Goal: Task Accomplishment & Management: Manage account settings

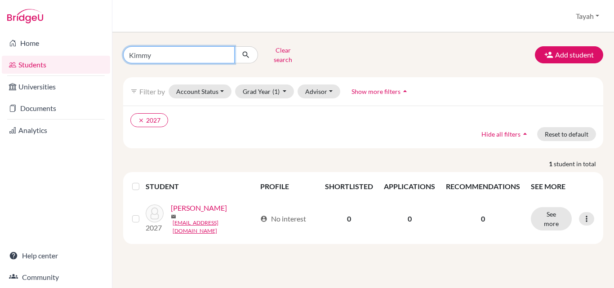
click at [198, 54] on input "Kimmy" at bounding box center [179, 54] width 112 height 17
type input "K"
type input "[PERSON_NAME]"
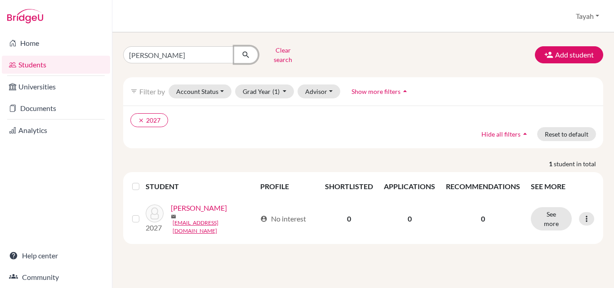
click at [247, 50] on icon "submit" at bounding box center [245, 54] width 9 height 9
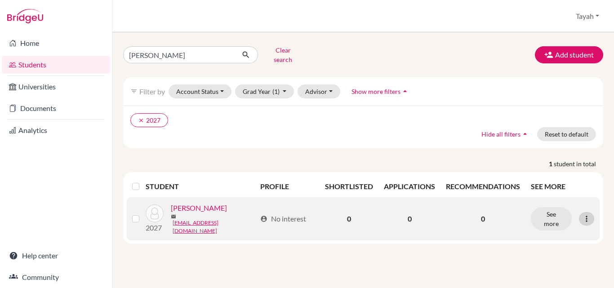
click at [584, 215] on icon at bounding box center [586, 219] width 9 height 9
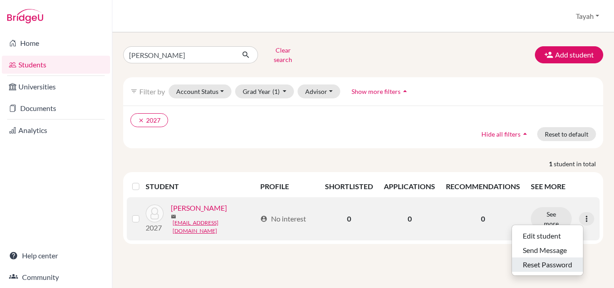
click at [559, 258] on button "Reset Password" at bounding box center [547, 265] width 71 height 14
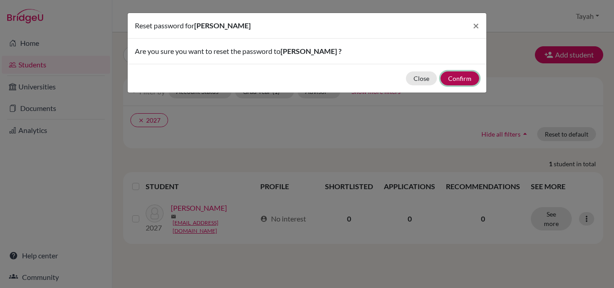
click at [469, 77] on button "Confirm" at bounding box center [460, 79] width 39 height 14
